Goal: Check status: Check status

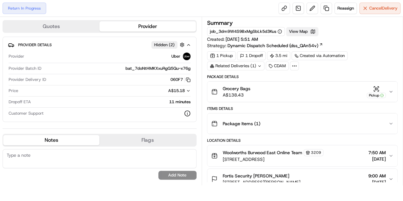
click at [318, 27] on button "View Map" at bounding box center [302, 31] width 32 height 9
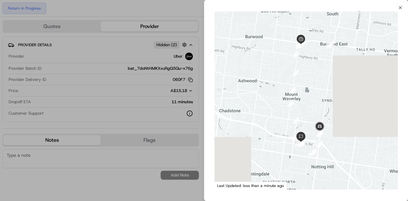
drag, startPoint x: 320, startPoint y: 142, endPoint x: 326, endPoint y: 139, distance: 6.6
click at [326, 139] on div at bounding box center [305, 100] width 183 height 178
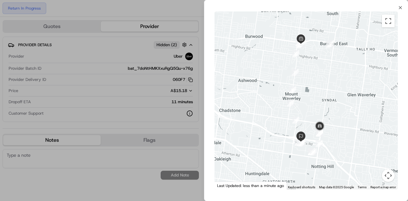
click at [387, 177] on button "Map camera controls" at bounding box center [388, 175] width 13 height 13
click at [375, 147] on button "Zoom in" at bounding box center [372, 143] width 13 height 13
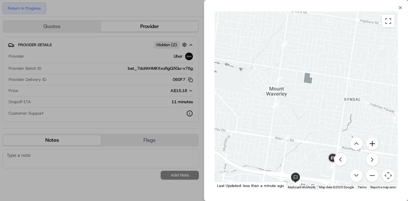
click at [369, 142] on button "Zoom in" at bounding box center [372, 143] width 13 height 13
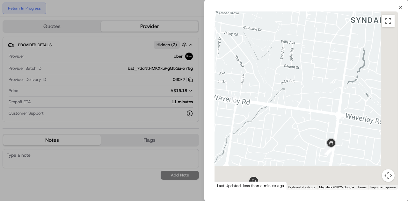
drag, startPoint x: 304, startPoint y: 127, endPoint x: 291, endPoint y: 66, distance: 62.5
click at [281, 40] on div at bounding box center [305, 100] width 183 height 178
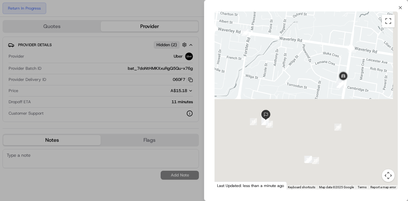
drag, startPoint x: 310, startPoint y: 104, endPoint x: 348, endPoint y: 86, distance: 42.2
click at [348, 86] on div at bounding box center [305, 100] width 183 height 178
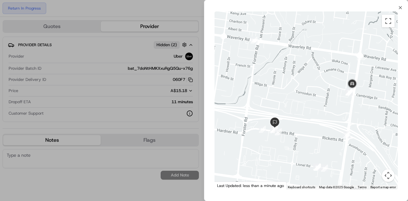
drag, startPoint x: 317, startPoint y: 120, endPoint x: 358, endPoint y: 182, distance: 74.4
click at [358, 182] on div at bounding box center [305, 100] width 183 height 178
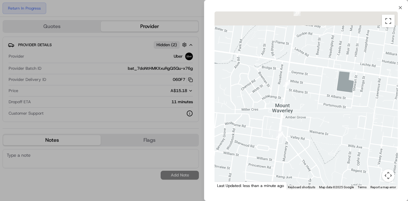
drag, startPoint x: 312, startPoint y: 155, endPoint x: 315, endPoint y: 184, distance: 29.2
click at [315, 184] on div at bounding box center [305, 100] width 183 height 178
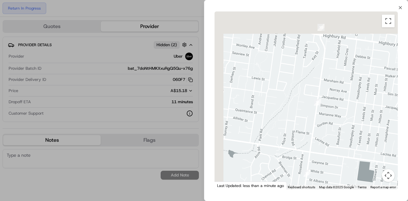
drag, startPoint x: 288, startPoint y: 93, endPoint x: 313, endPoint y: 183, distance: 93.2
click at [313, 183] on div at bounding box center [305, 100] width 183 height 178
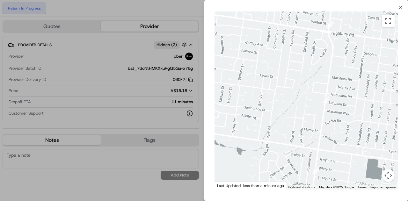
click at [388, 176] on button "Map camera controls" at bounding box center [388, 175] width 13 height 13
click at [372, 176] on button "Zoom out" at bounding box center [372, 175] width 13 height 13
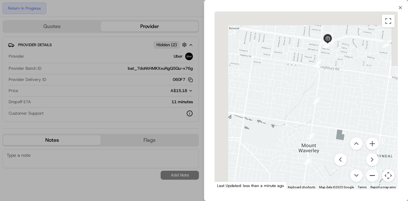
click at [372, 176] on button "Zoom out" at bounding box center [372, 175] width 13 height 13
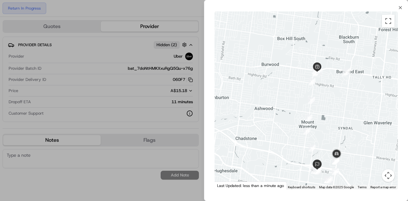
click at [384, 175] on button "Map camera controls" at bounding box center [388, 175] width 13 height 13
click at [375, 175] on button "Zoom out" at bounding box center [372, 175] width 13 height 13
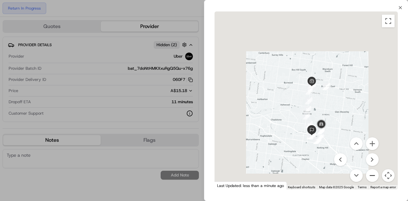
click at [375, 175] on button "Zoom out" at bounding box center [372, 175] width 13 height 13
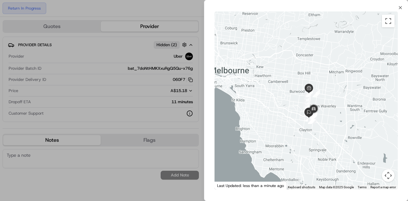
click at [389, 178] on button "Map camera controls" at bounding box center [388, 175] width 13 height 13
click at [373, 147] on button "Zoom in" at bounding box center [372, 143] width 13 height 13
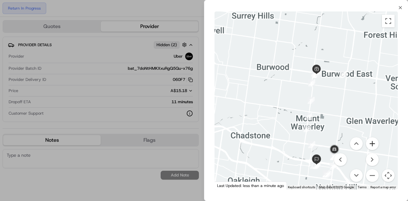
click at [373, 147] on button "Zoom in" at bounding box center [372, 143] width 13 height 13
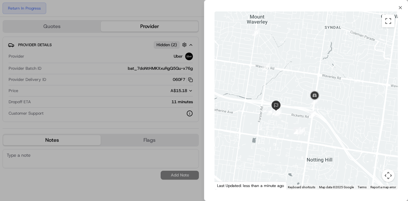
drag, startPoint x: 285, startPoint y: 107, endPoint x: 306, endPoint y: 92, distance: 24.9
click at [298, 109] on div at bounding box center [305, 100] width 183 height 178
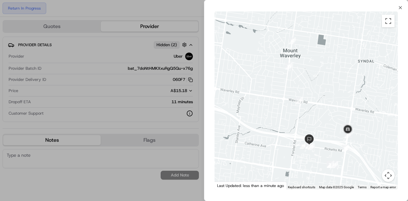
drag, startPoint x: 292, startPoint y: 126, endPoint x: 324, endPoint y: 162, distance: 48.0
click at [324, 162] on div at bounding box center [305, 100] width 183 height 178
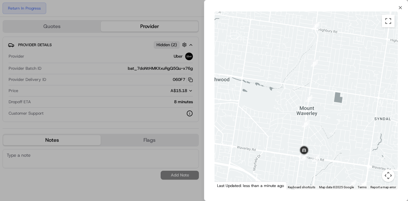
drag, startPoint x: 310, startPoint y: 114, endPoint x: 308, endPoint y: 169, distance: 55.2
click at [308, 169] on div at bounding box center [305, 100] width 183 height 178
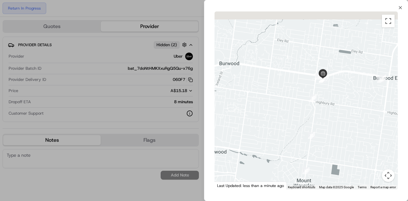
drag, startPoint x: 286, startPoint y: 103, endPoint x: 283, endPoint y: 159, distance: 55.8
click at [283, 159] on div at bounding box center [305, 100] width 183 height 178
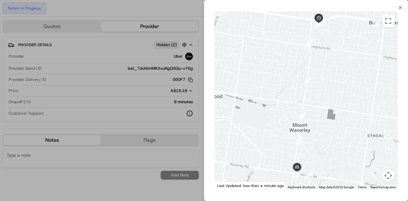
drag, startPoint x: 301, startPoint y: 112, endPoint x: 296, endPoint y: 58, distance: 53.8
click at [296, 58] on div at bounding box center [305, 100] width 183 height 178
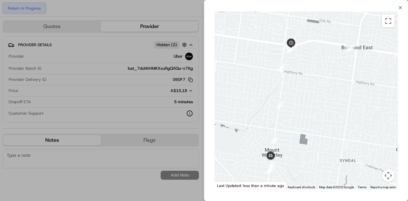
drag, startPoint x: 325, startPoint y: 53, endPoint x: 289, endPoint y: 117, distance: 73.7
click at [289, 117] on div at bounding box center [305, 100] width 183 height 178
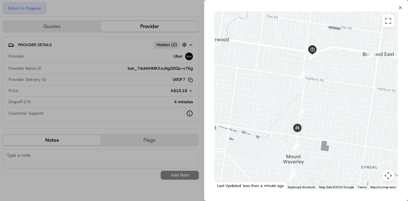
drag, startPoint x: 334, startPoint y: 51, endPoint x: 325, endPoint y: 88, distance: 37.4
click at [325, 88] on div at bounding box center [305, 100] width 183 height 178
